Goal: Connect with others: Connect with others

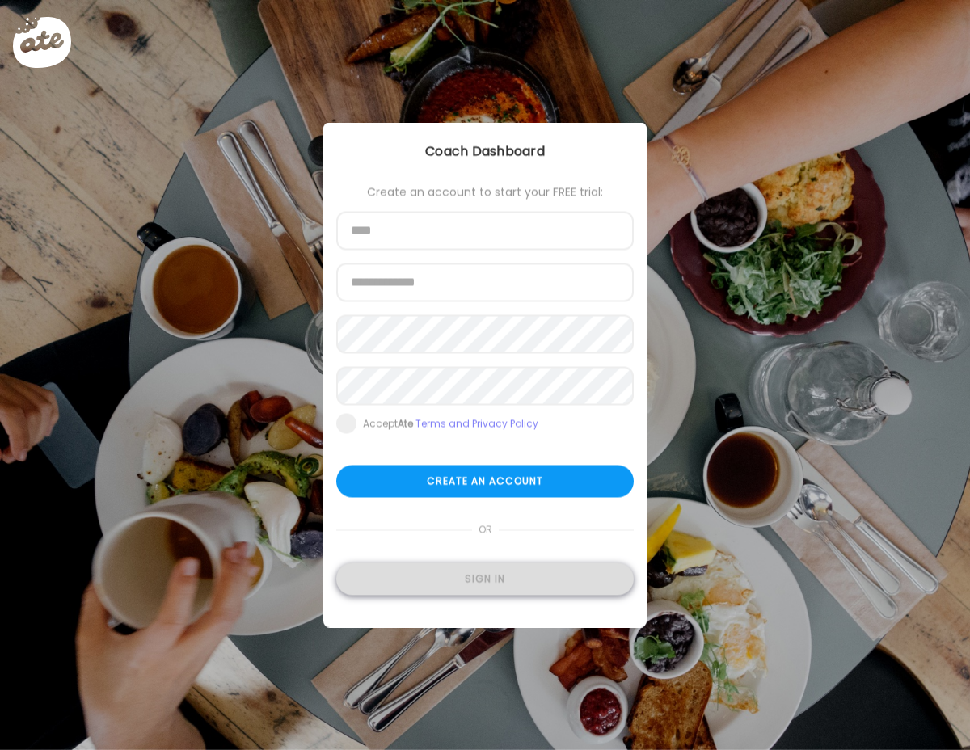
click at [456, 587] on div "Sign in" at bounding box center [484, 579] width 297 height 32
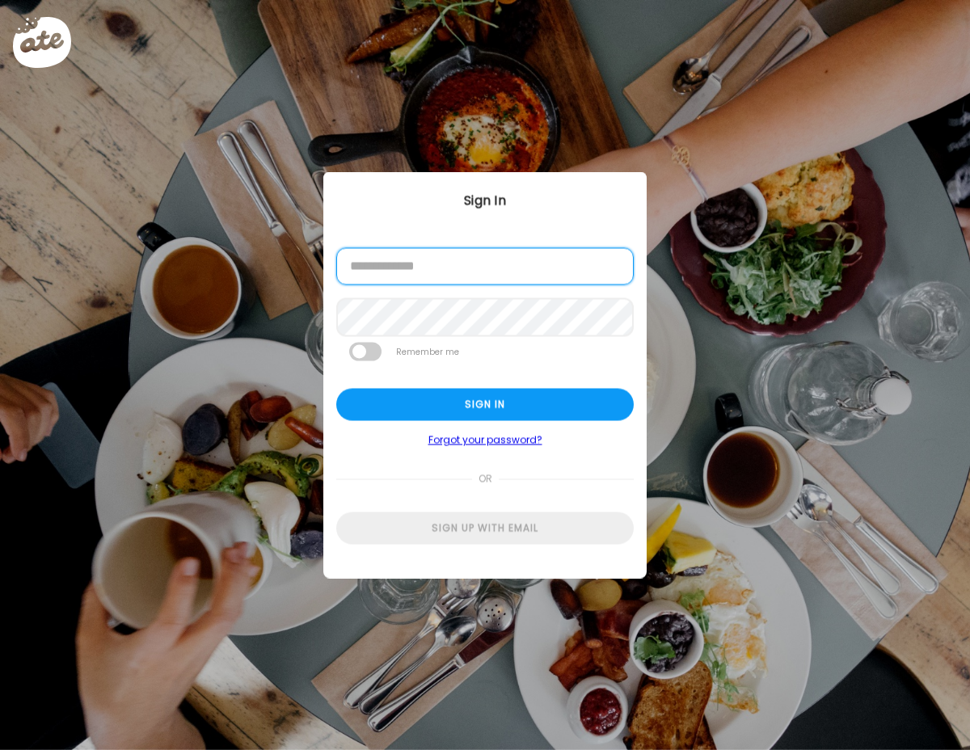
click at [429, 278] on input "email" at bounding box center [484, 266] width 297 height 37
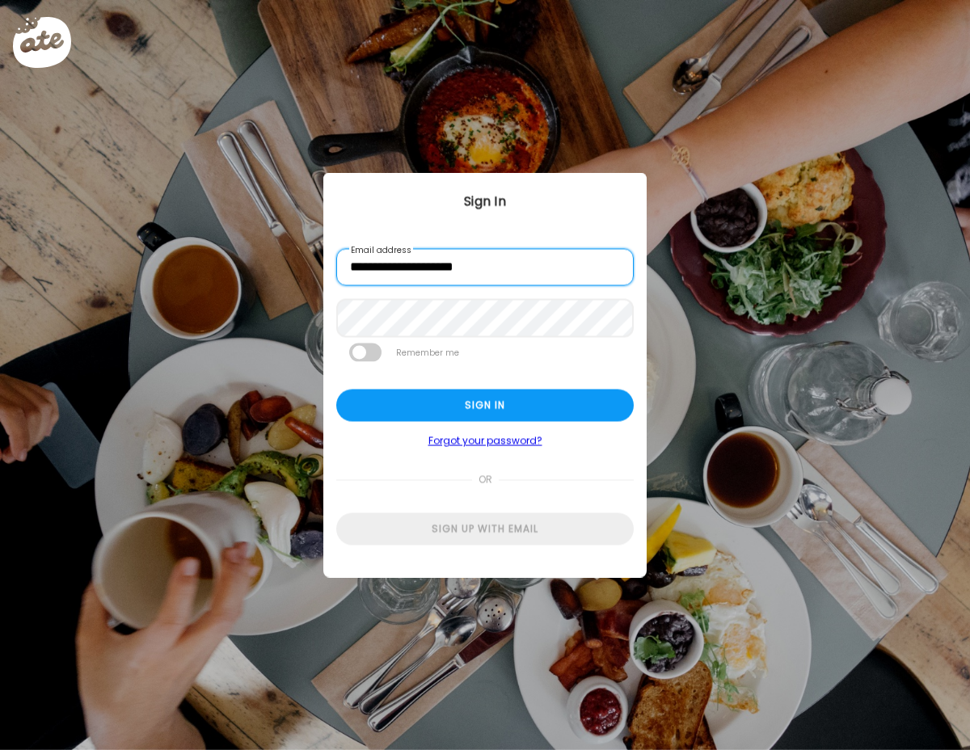
type input "**********"
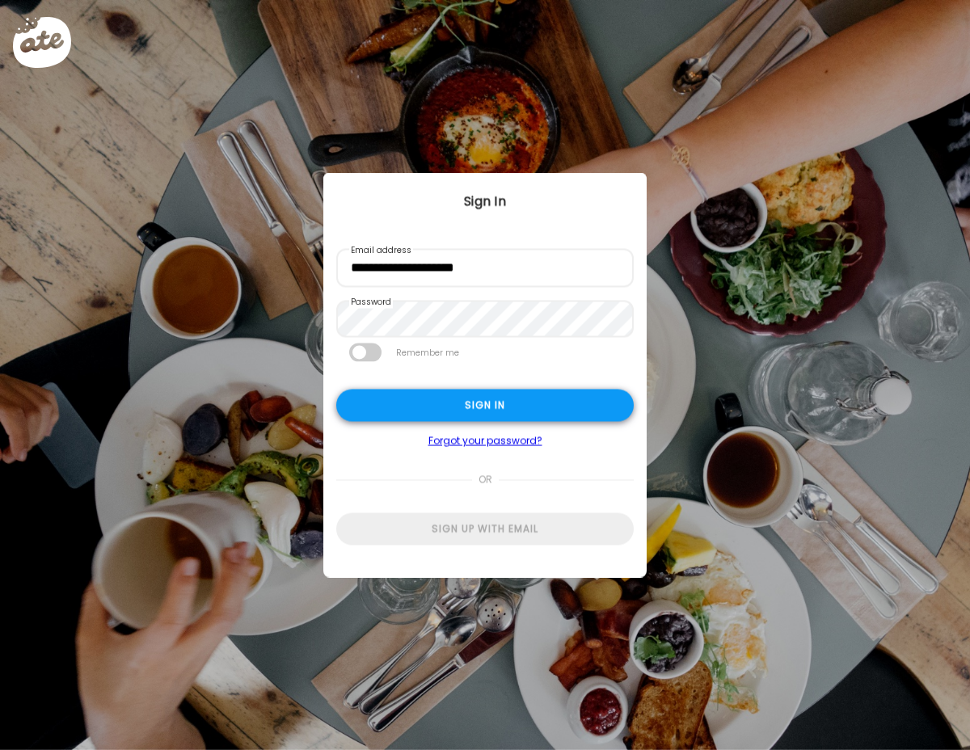
click at [452, 412] on div "Sign in" at bounding box center [484, 406] width 297 height 32
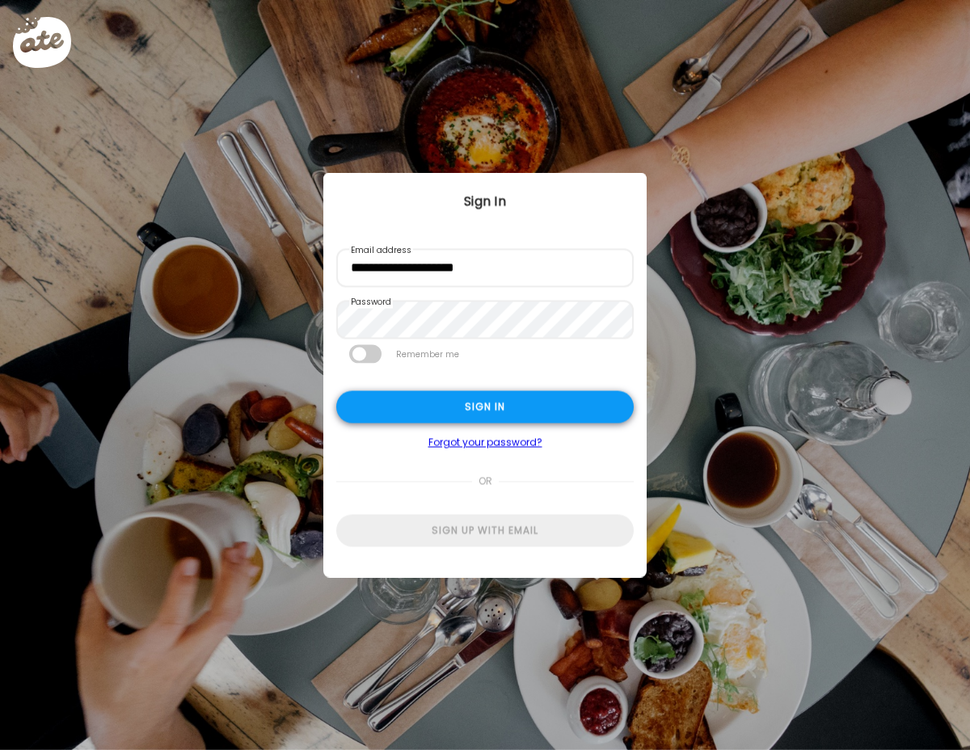
type input "**********"
type textarea "**********"
type input "**********"
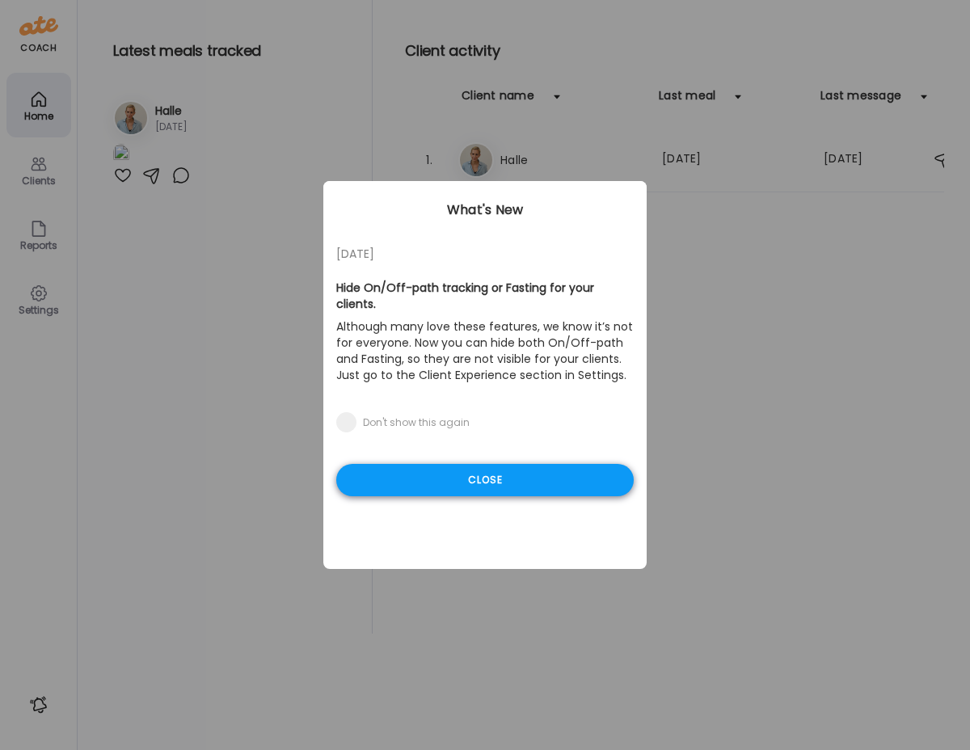
click at [483, 470] on div "Close" at bounding box center [484, 480] width 297 height 32
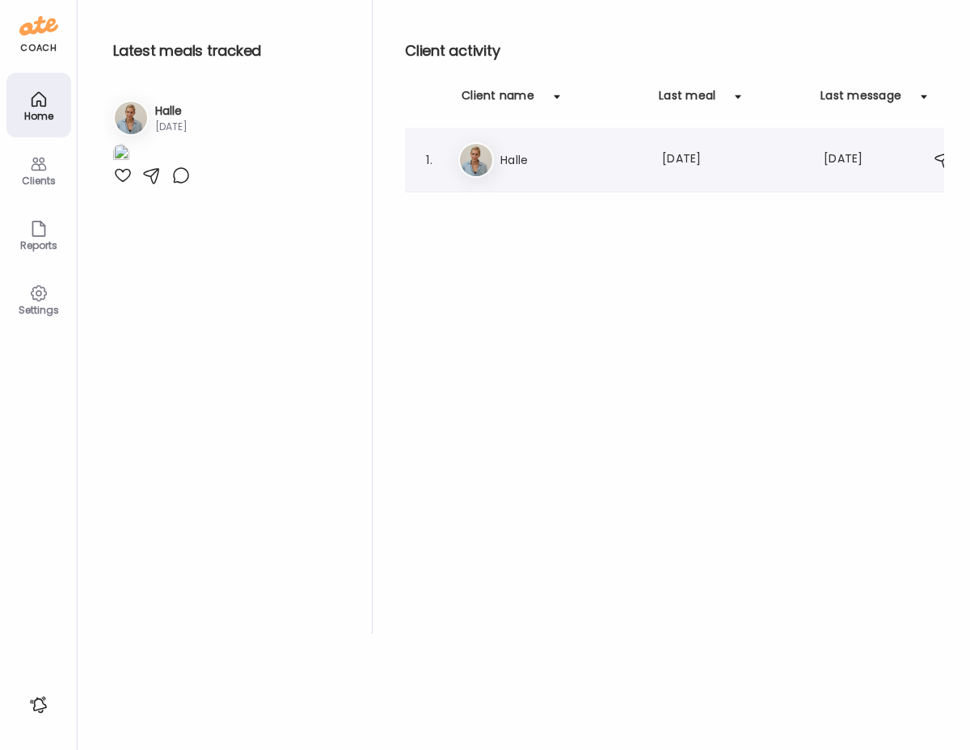
click at [527, 154] on h3 "Halle" at bounding box center [571, 159] width 142 height 19
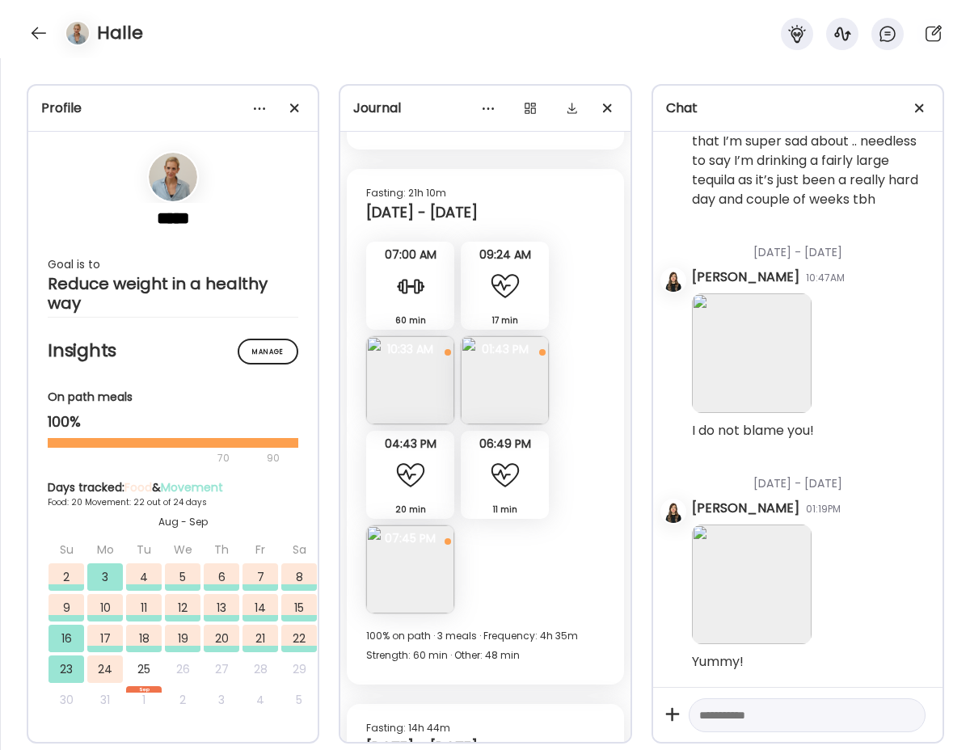
scroll to position [15643, 0]
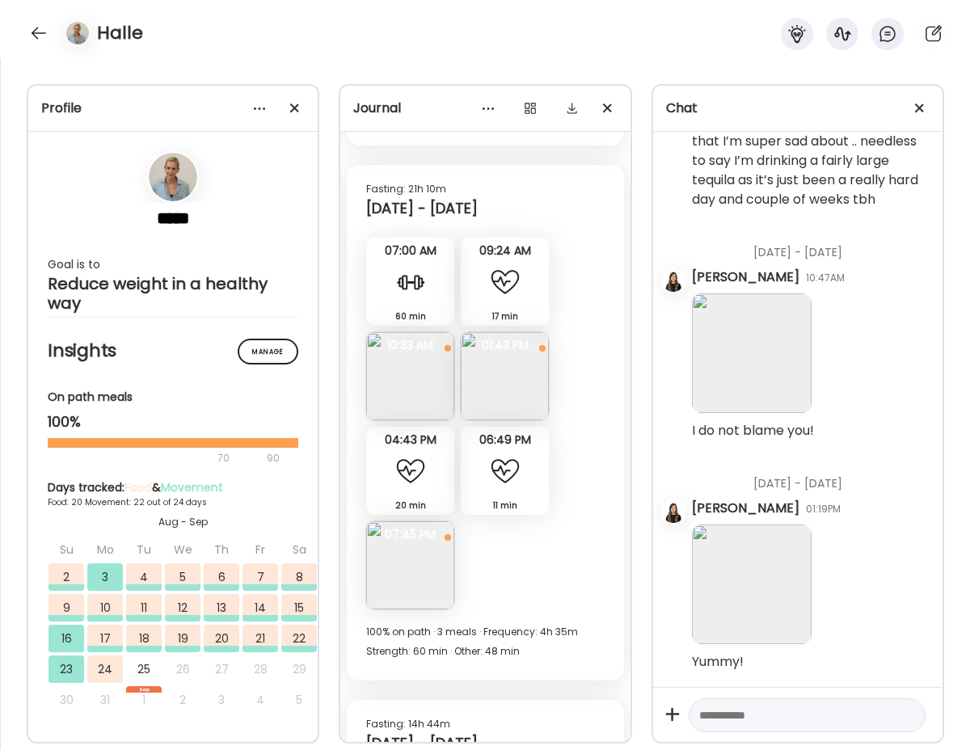
click at [517, 375] on img at bounding box center [505, 376] width 88 height 88
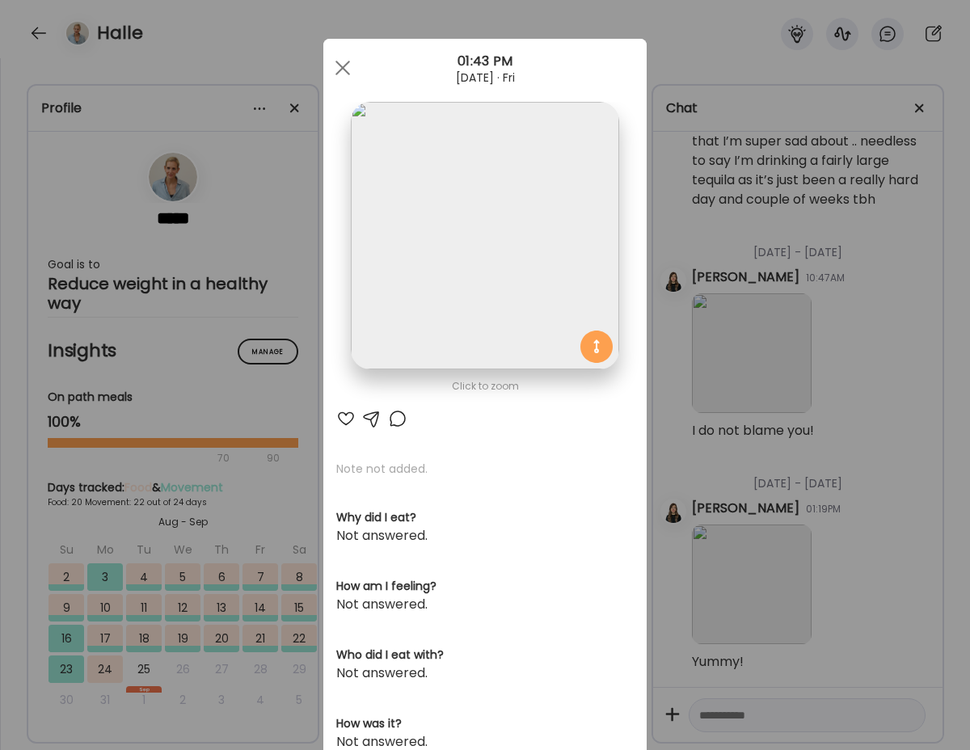
click at [344, 421] on div at bounding box center [345, 418] width 19 height 19
click at [342, 71] on div at bounding box center [343, 68] width 32 height 32
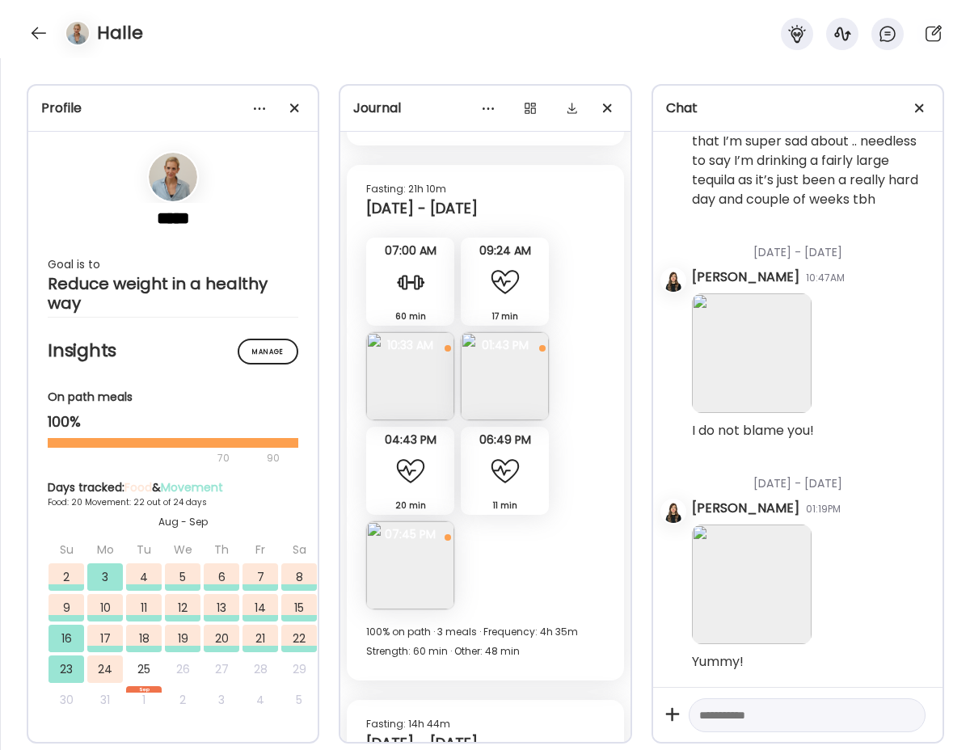
click at [407, 577] on img at bounding box center [410, 565] width 88 height 88
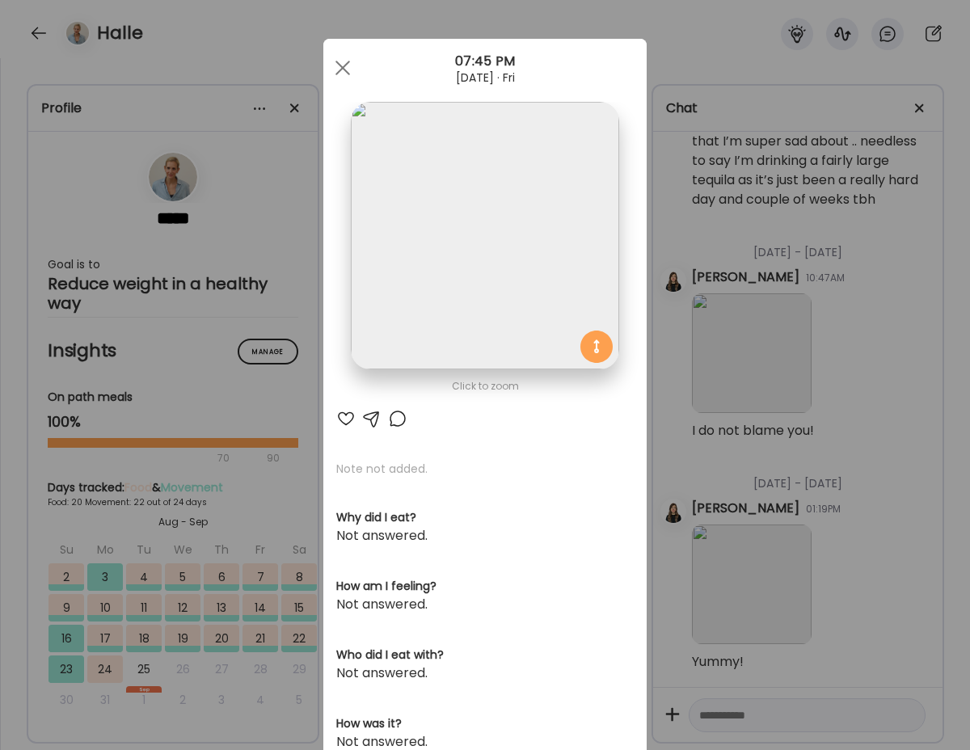
click at [346, 416] on div at bounding box center [345, 418] width 19 height 19
click at [340, 68] on span at bounding box center [342, 68] width 15 height 15
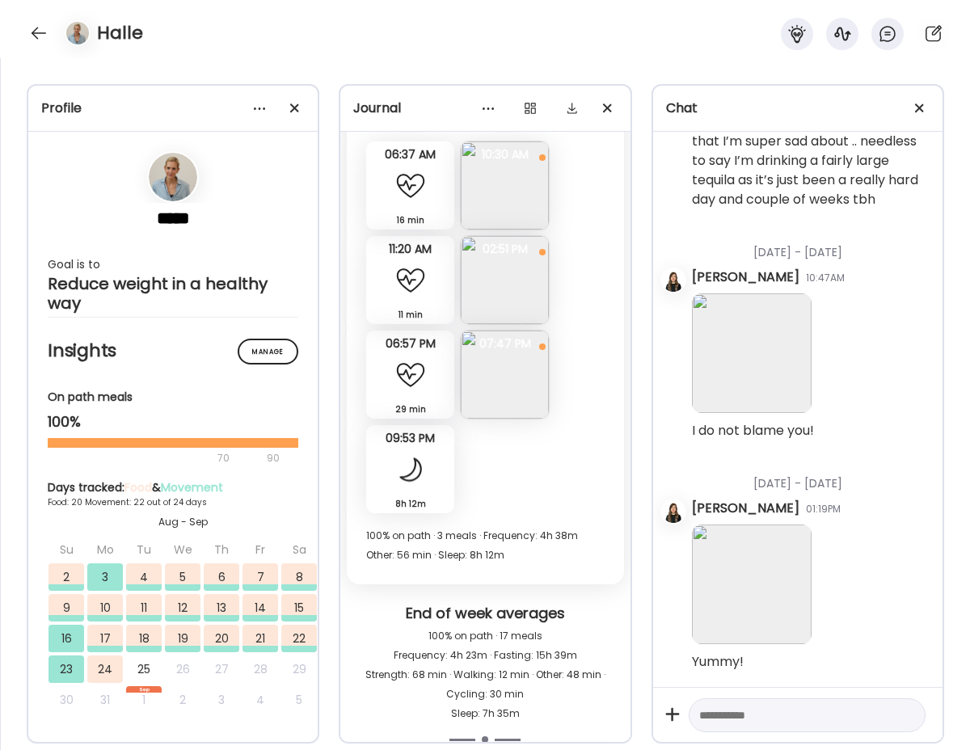
scroll to position [16265, 0]
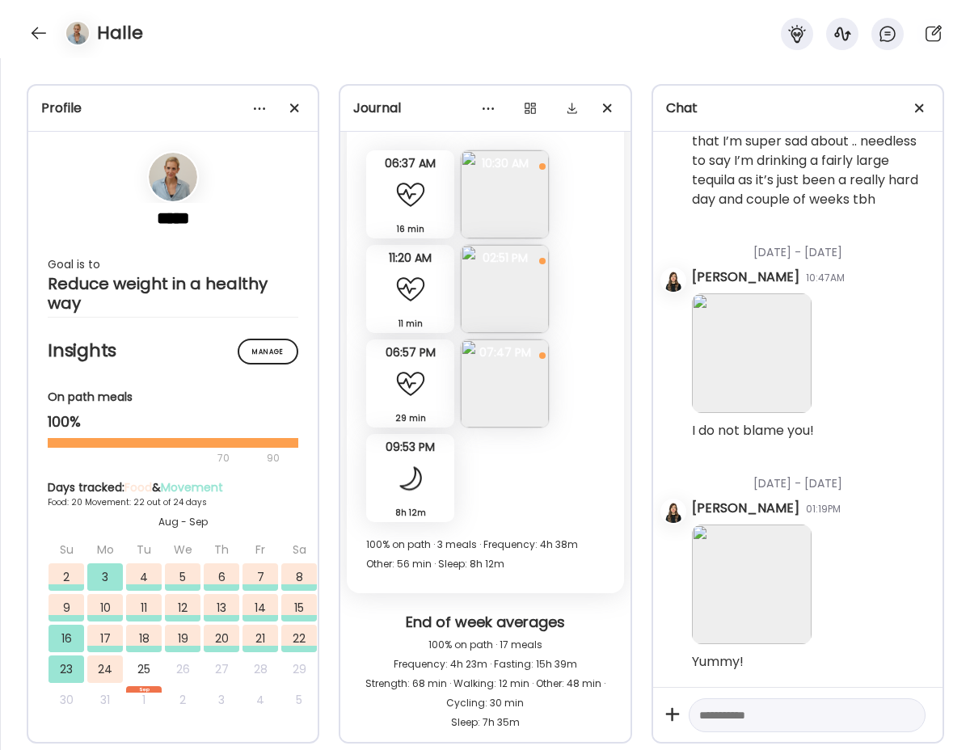
click at [506, 221] on img at bounding box center [505, 194] width 88 height 88
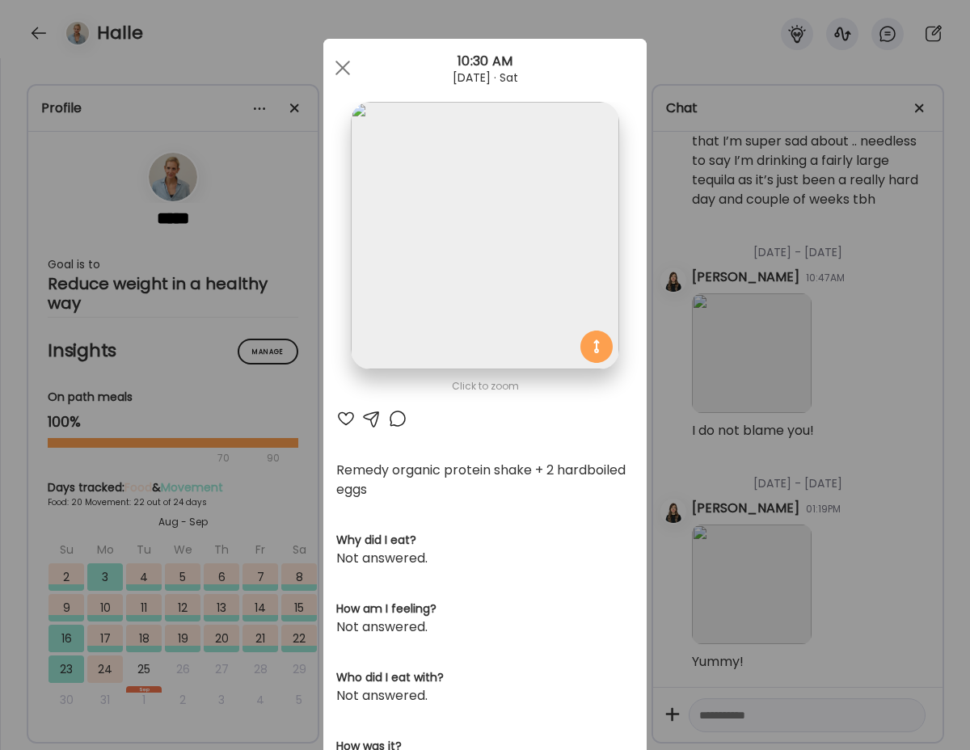
click at [345, 419] on div at bounding box center [345, 418] width 19 height 19
click at [339, 69] on span at bounding box center [342, 68] width 15 height 15
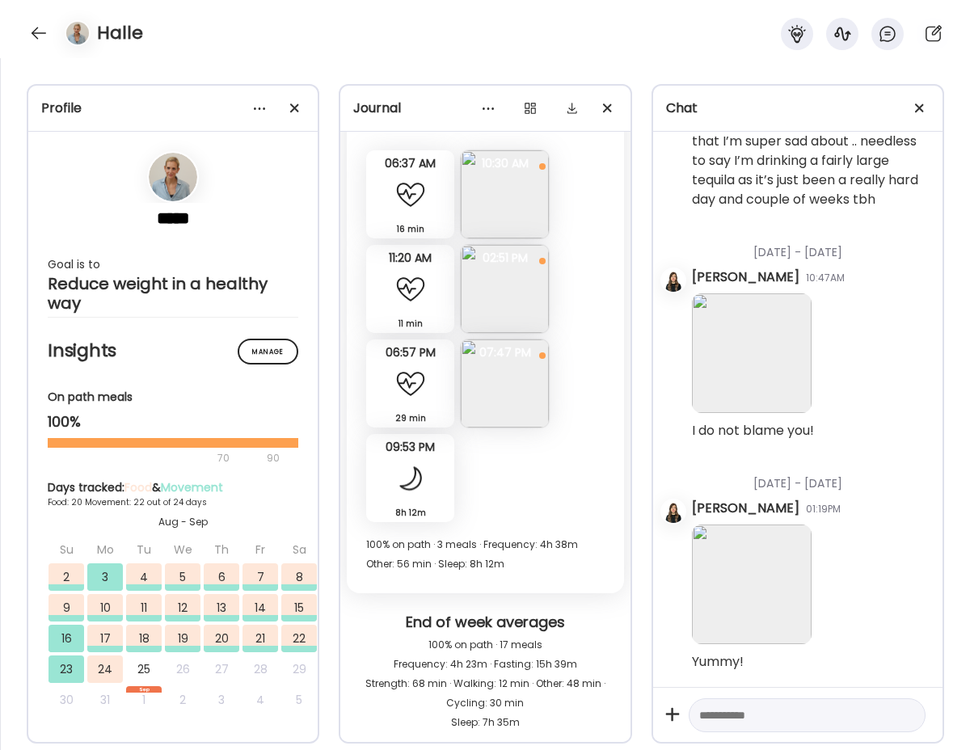
click at [502, 293] on img at bounding box center [505, 289] width 88 height 88
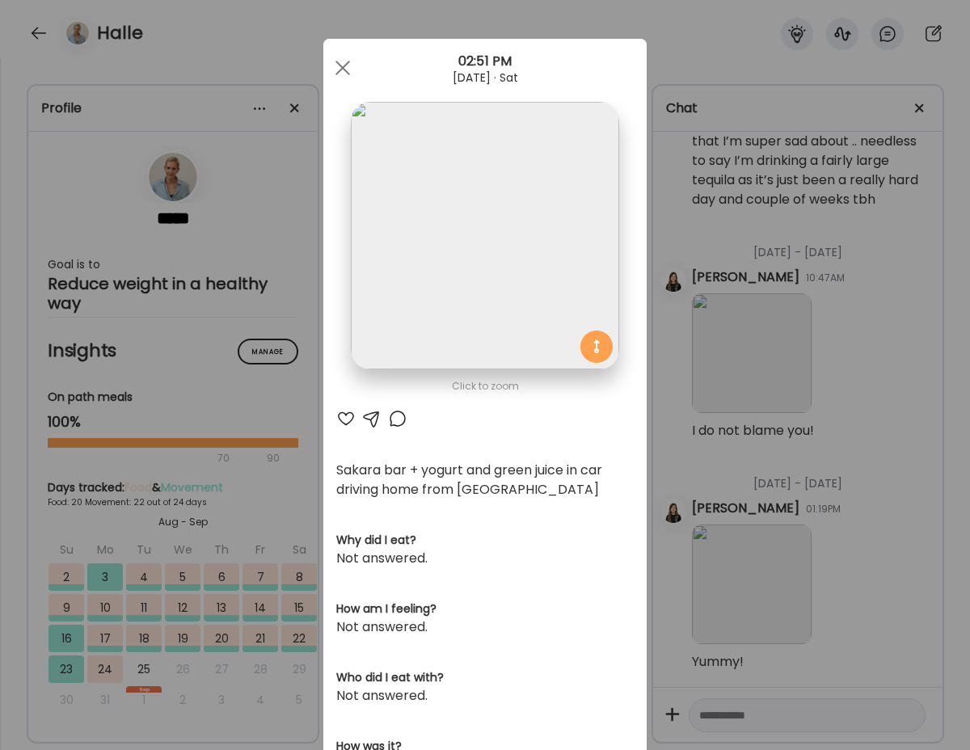
click at [344, 407] on div "Click to zoom AteMate AI Sakara bar + yogurt and green juice in car driving hom…" at bounding box center [484, 526] width 323 height 974
click at [345, 417] on div at bounding box center [345, 418] width 19 height 19
click at [346, 71] on span at bounding box center [342, 68] width 15 height 15
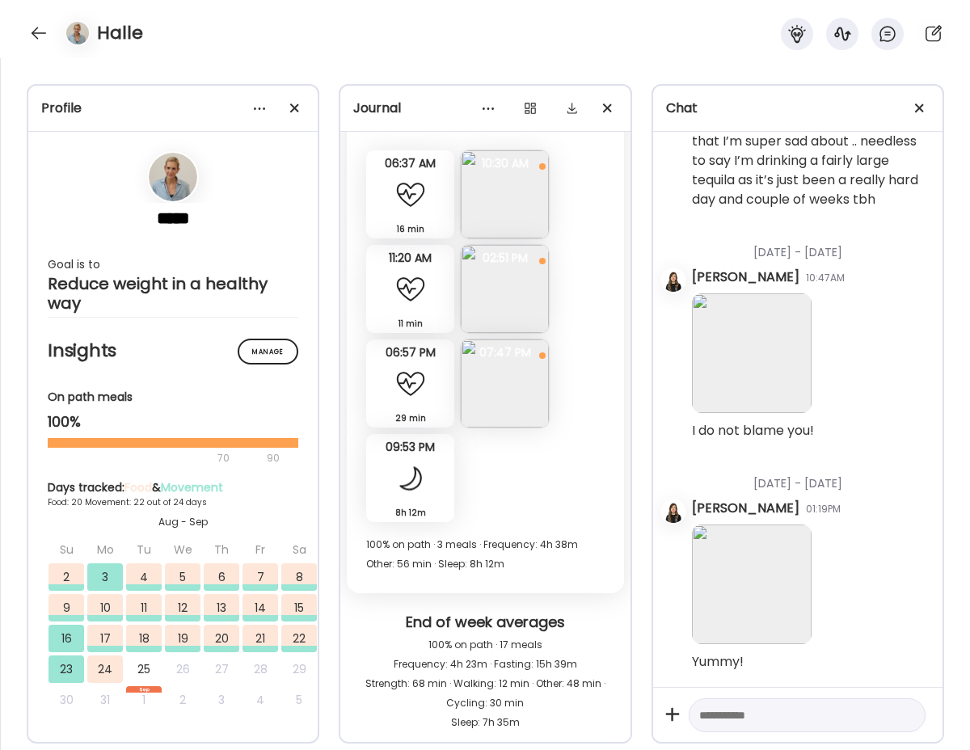
click at [499, 400] on img at bounding box center [505, 383] width 88 height 88
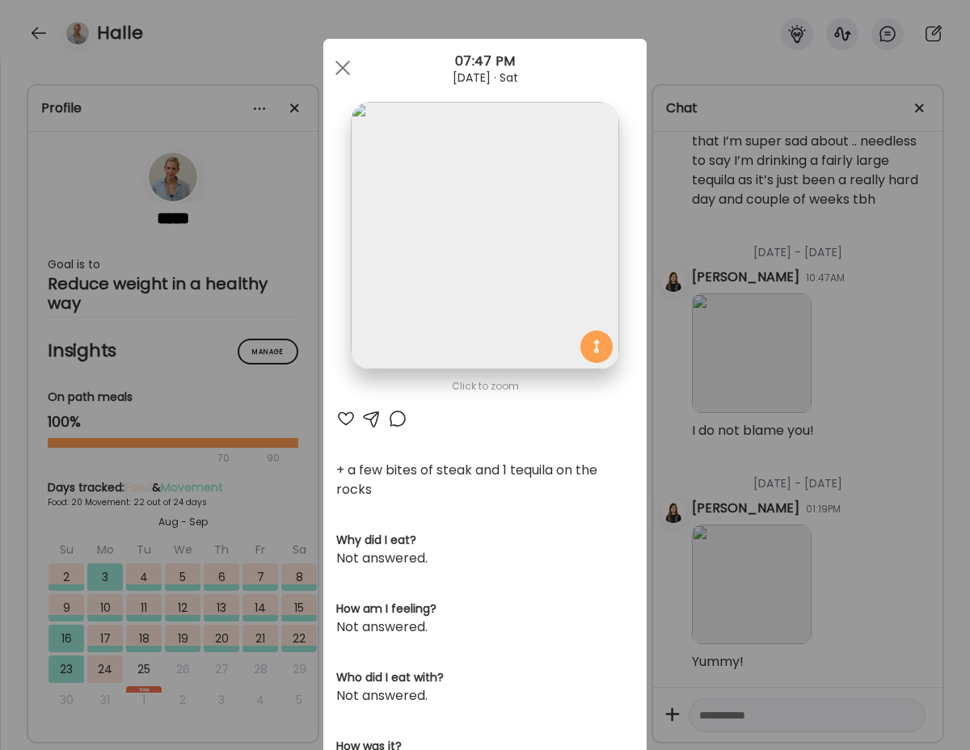
click at [344, 415] on div at bounding box center [345, 418] width 19 height 19
click at [345, 68] on div at bounding box center [343, 68] width 32 height 32
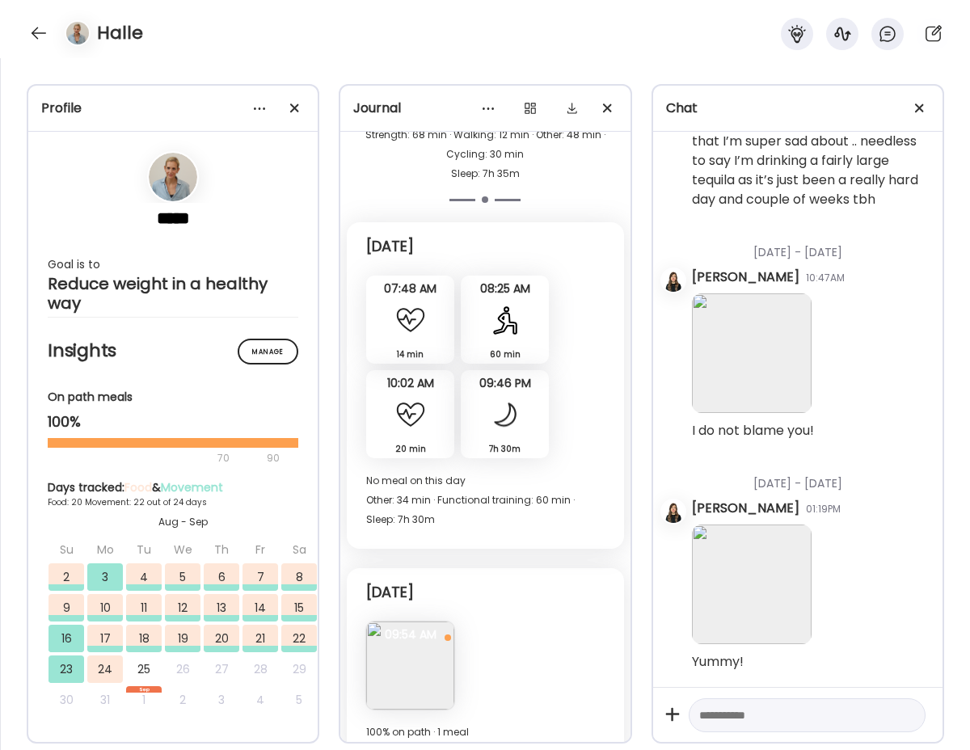
scroll to position [16840, 0]
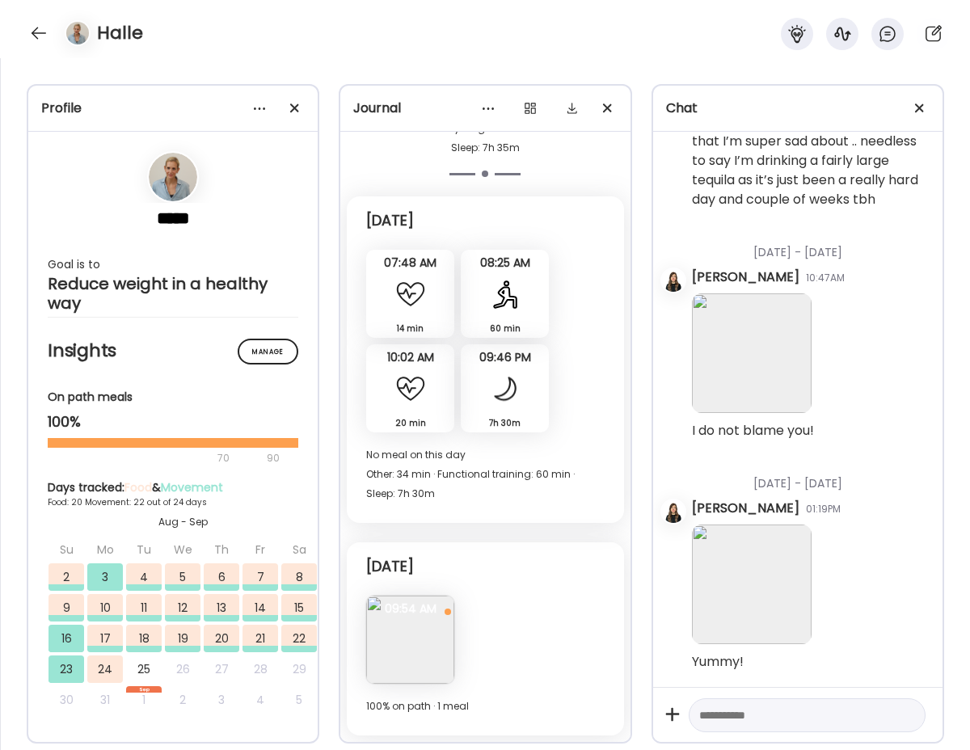
click at [396, 630] on img at bounding box center [410, 640] width 88 height 88
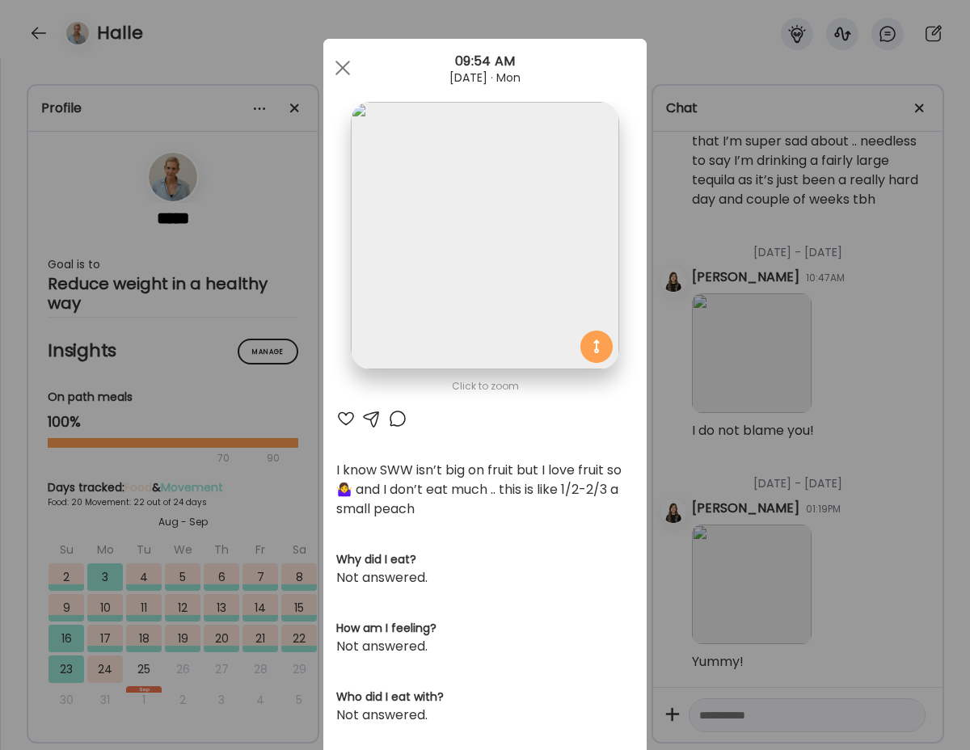
click at [345, 415] on div at bounding box center [345, 418] width 19 height 19
click at [370, 418] on div at bounding box center [371, 418] width 19 height 19
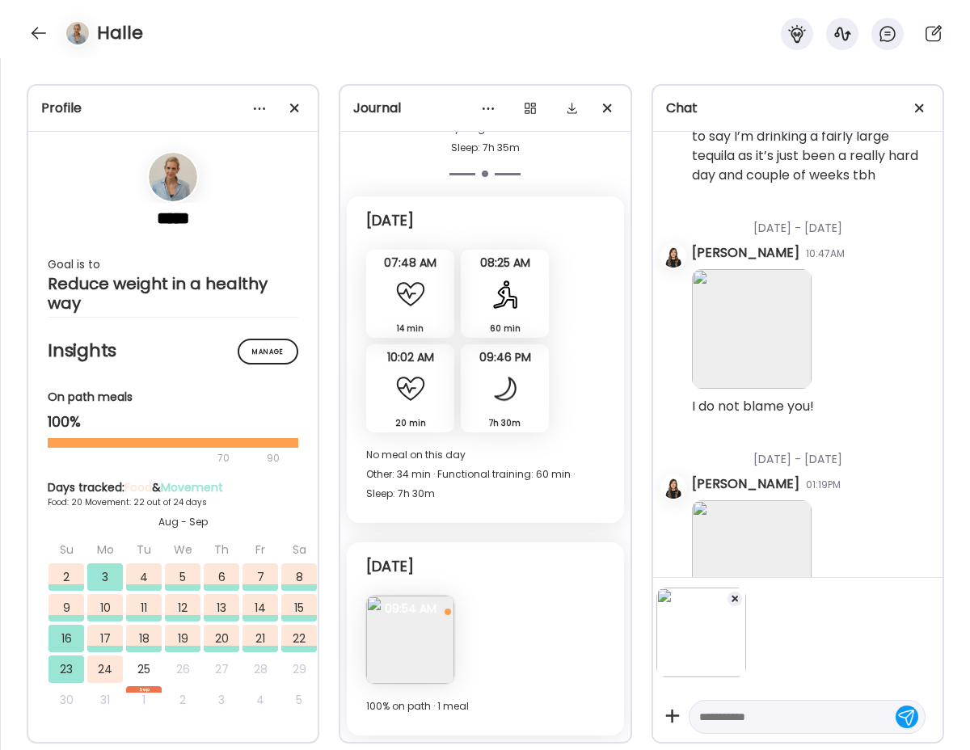
scroll to position [68588, 0]
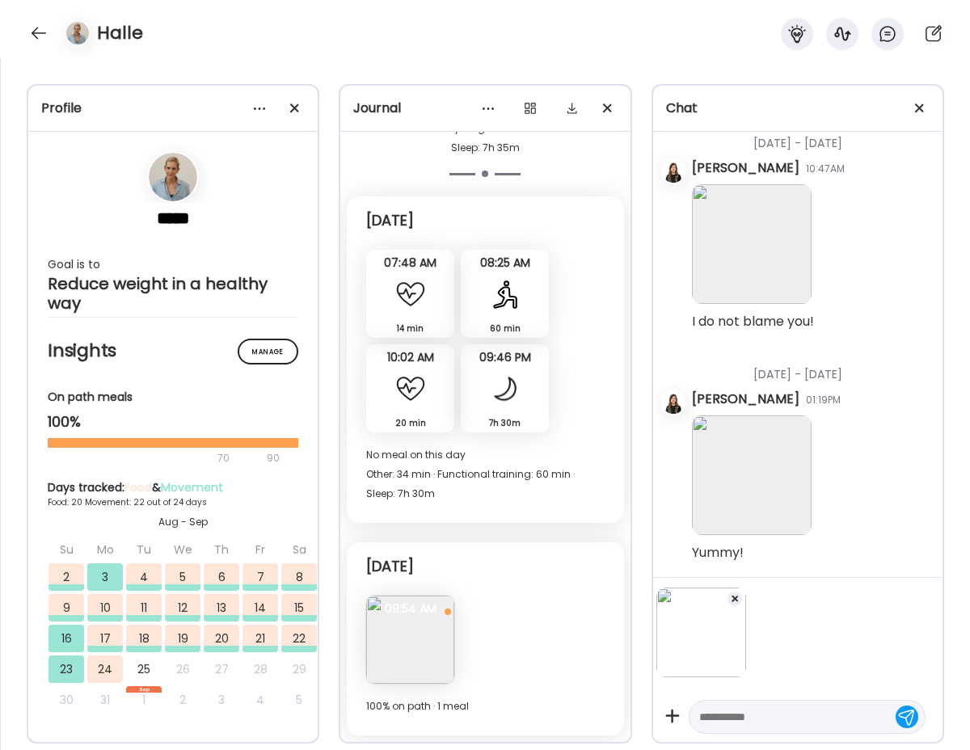
click at [714, 719] on textarea at bounding box center [792, 716] width 187 height 19
type textarea "**********"
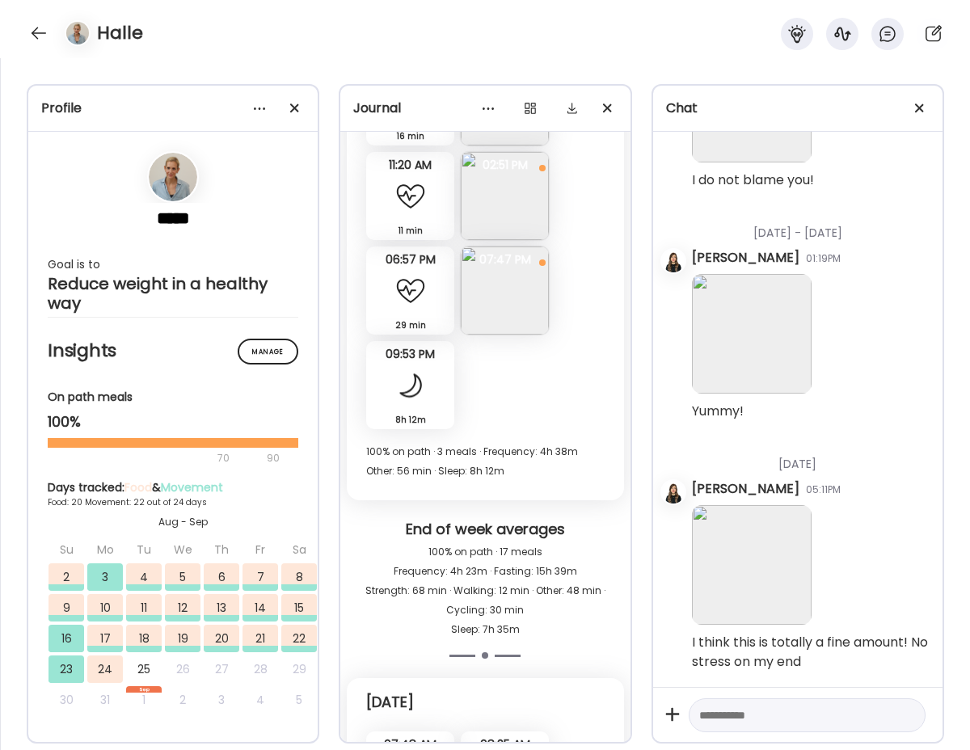
scroll to position [16360, 0]
click at [516, 303] on img at bounding box center [505, 289] width 88 height 88
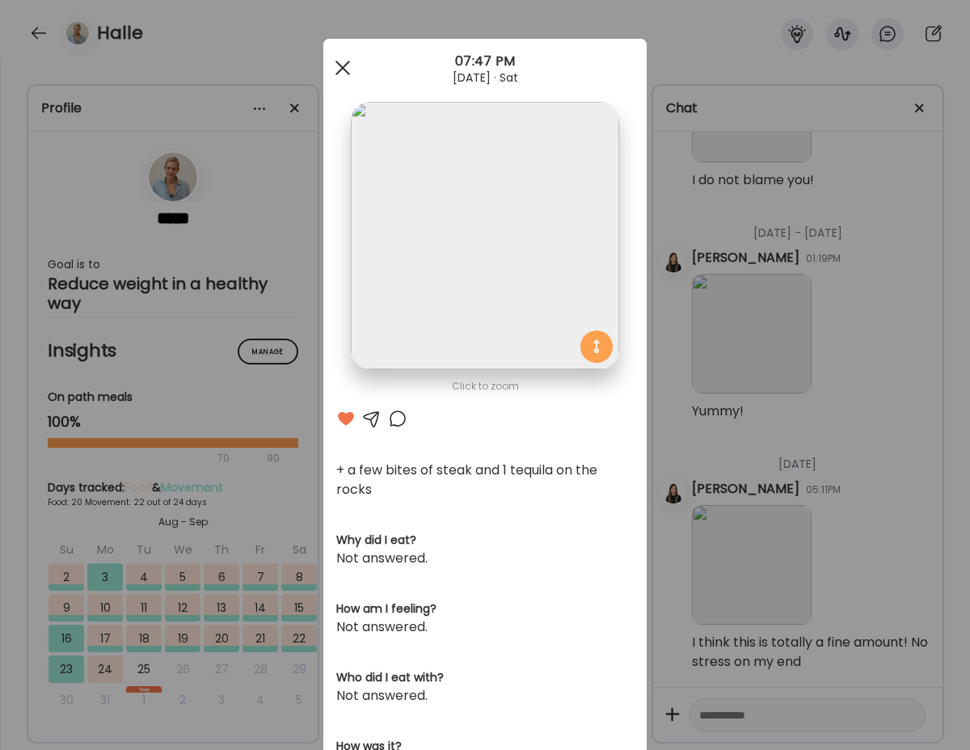
click at [340, 66] on span at bounding box center [342, 68] width 15 height 15
